Goal: Find specific page/section: Find specific page/section

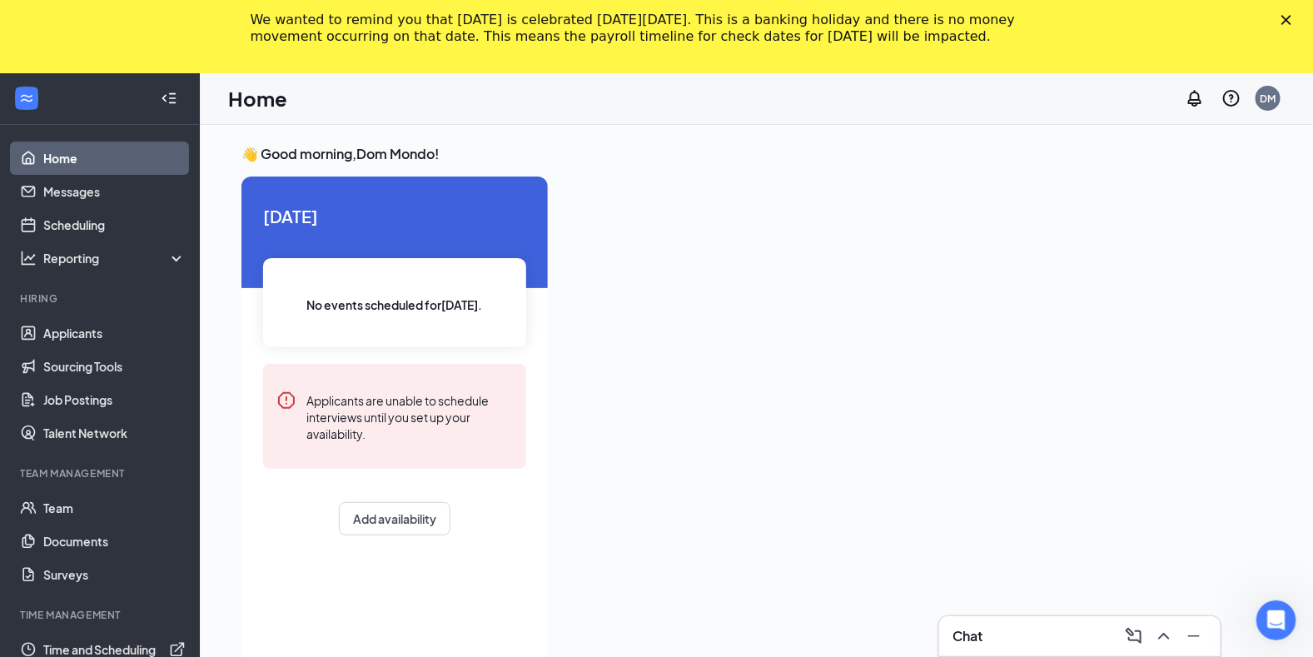
click at [1291, 15] on div "We wanted to remind you that Labor Day is celebrated on Monday, September 1, 20…" at bounding box center [656, 28] width 1313 height 43
click at [1291, 17] on icon "Close" at bounding box center [1286, 20] width 10 height 10
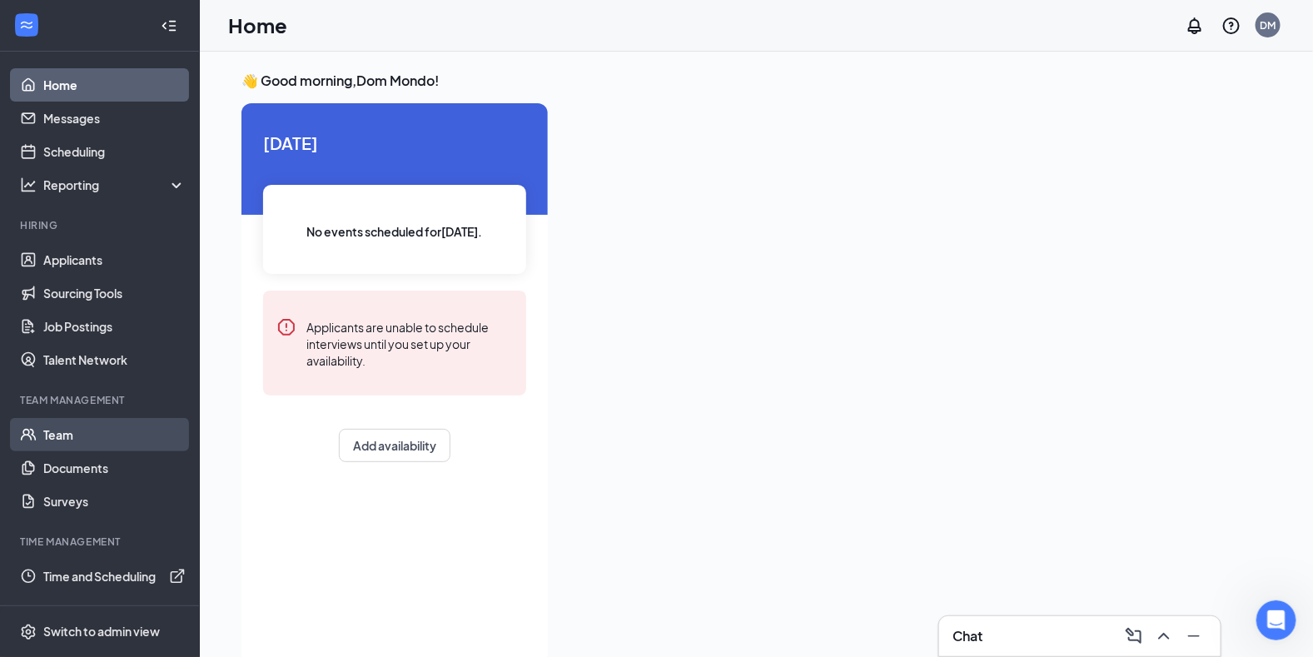
click at [72, 433] on link "Team" at bounding box center [114, 434] width 142 height 33
